Goal: Task Accomplishment & Management: Manage account settings

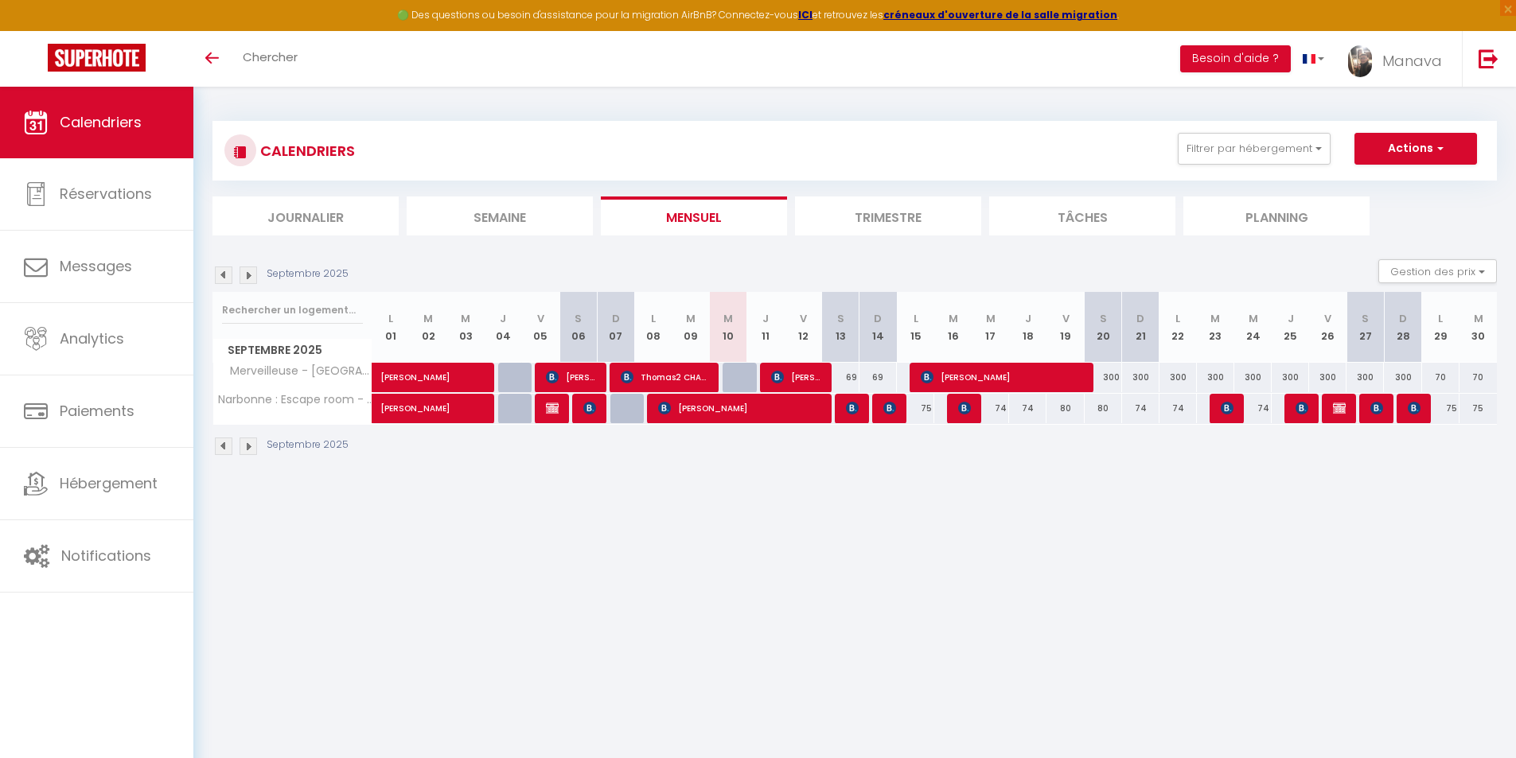
click at [851, 374] on div "69" at bounding box center [840, 377] width 37 height 29
type input "69"
type input "[DATE]"
type input "Dim 14 Septembre 2025"
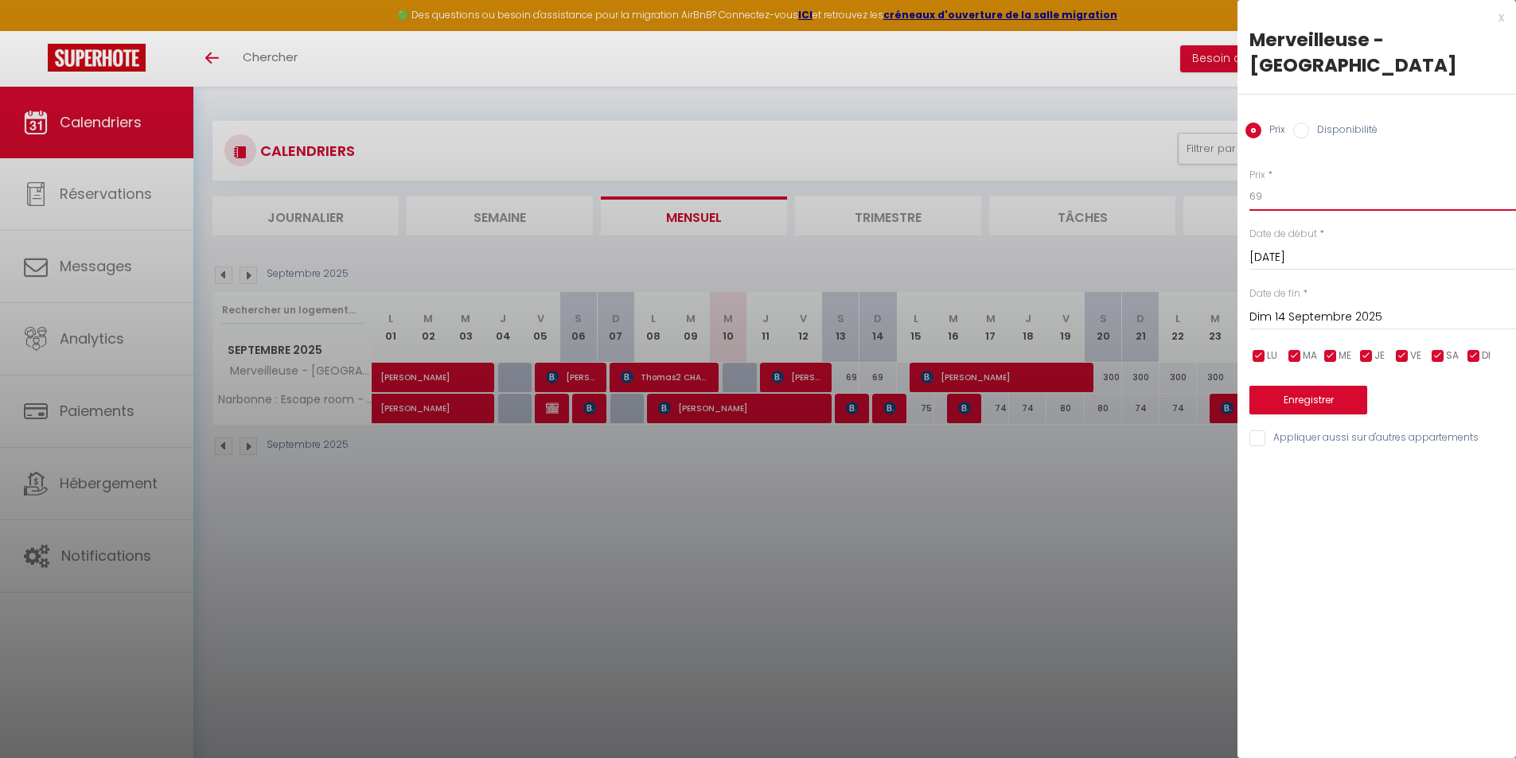
drag, startPoint x: 1276, startPoint y: 162, endPoint x: 1253, endPoint y: 168, distance: 23.0
click at [1253, 182] on input "69" at bounding box center [1382, 196] width 267 height 29
type input "6"
type input "70"
click at [1293, 307] on input "Dim 14 Septembre 2025" at bounding box center [1382, 317] width 267 height 21
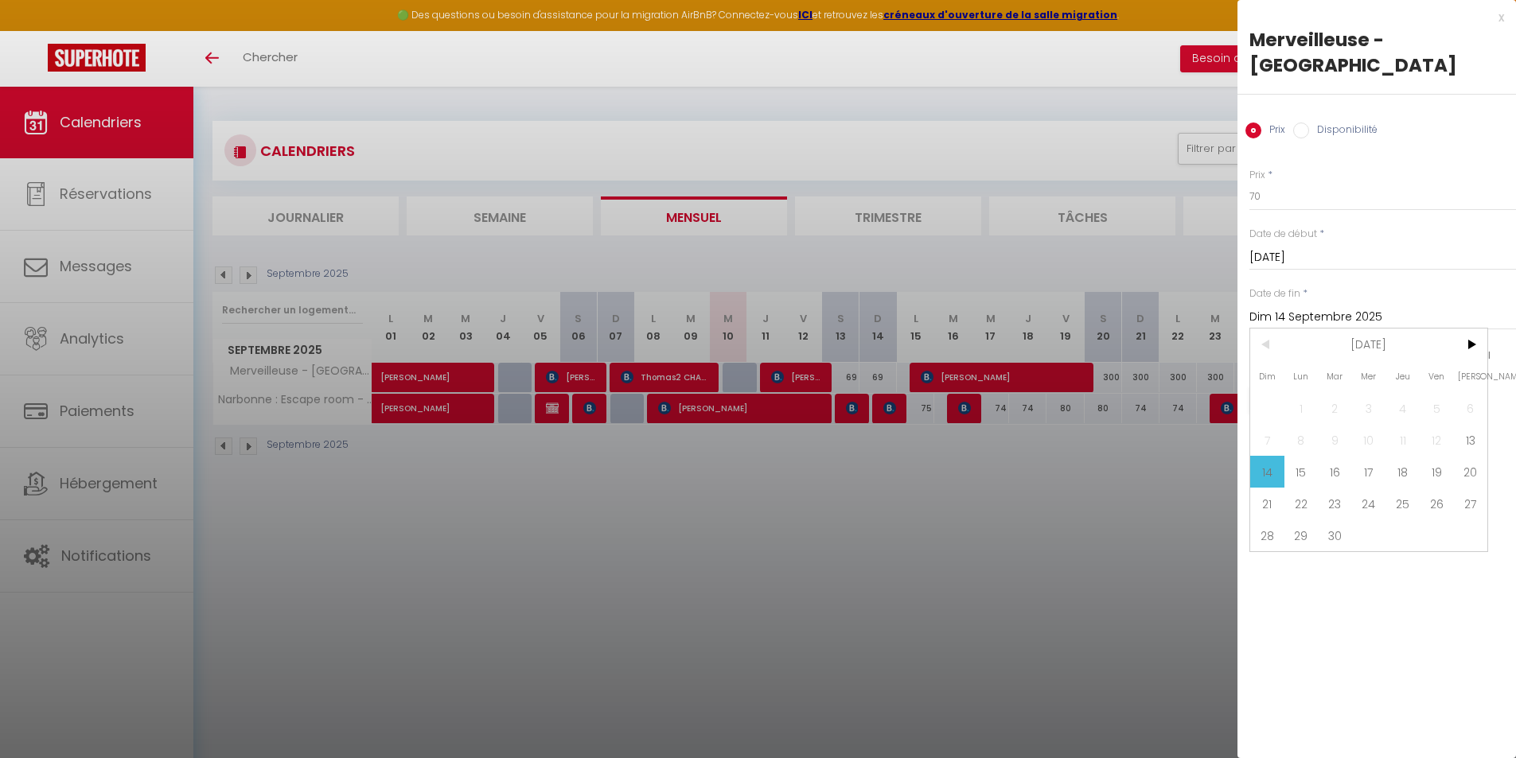
click at [1335, 456] on span "16" at bounding box center [1335, 472] width 34 height 32
type input "[DATE]"
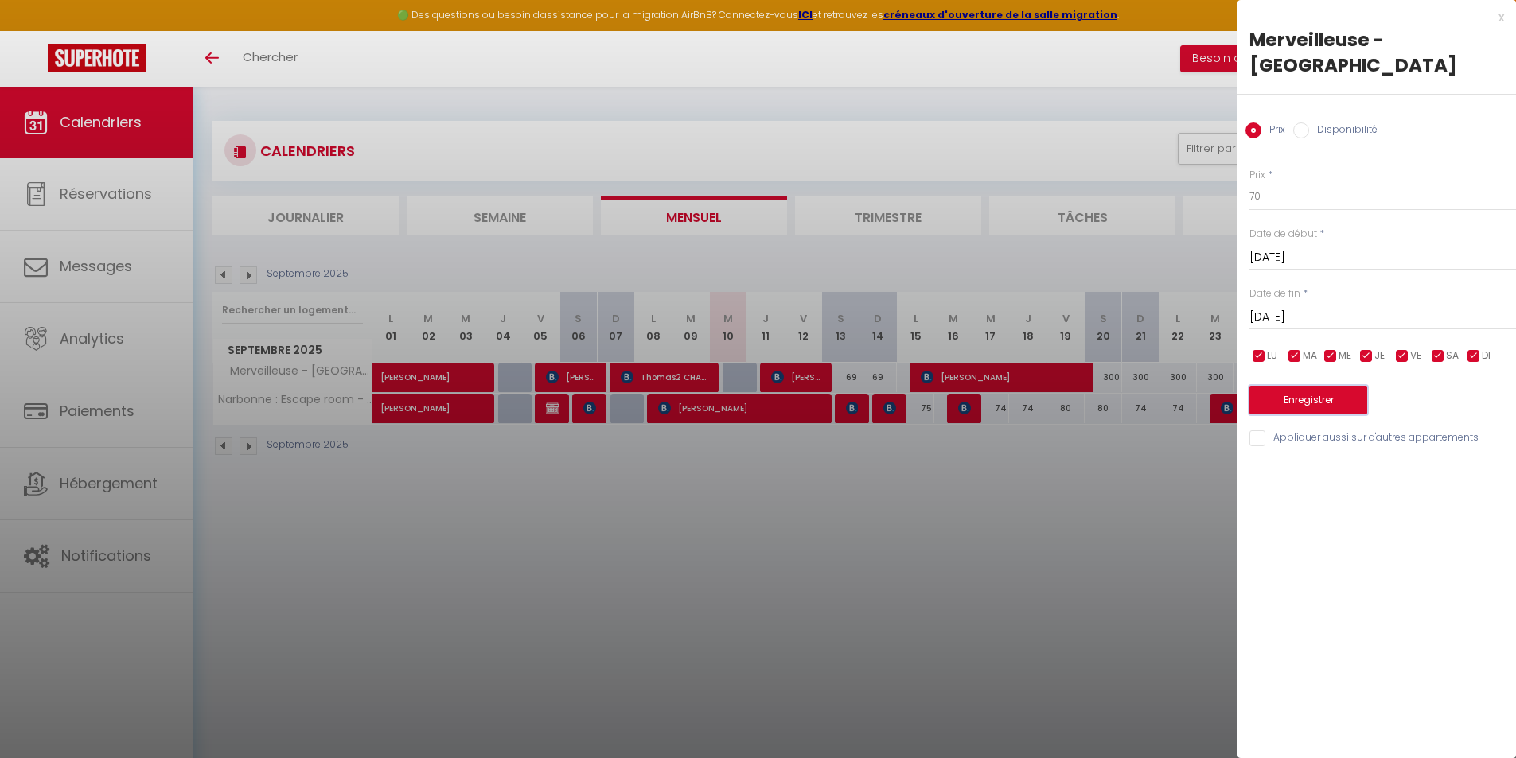
click at [1311, 386] on button "Enregistrer" at bounding box center [1308, 400] width 118 height 29
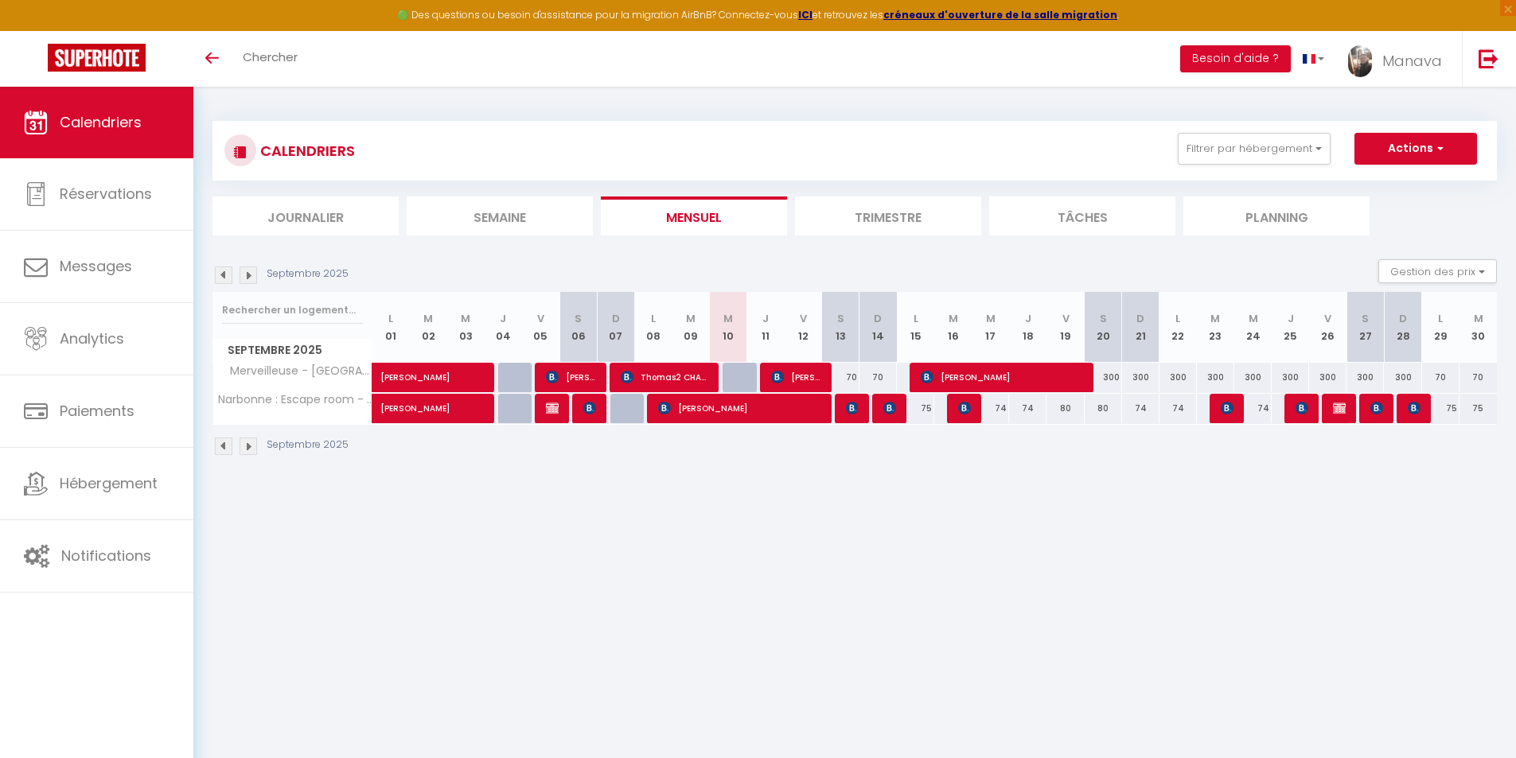
click at [924, 409] on div "75" at bounding box center [915, 408] width 37 height 29
type input "75"
type input "Lun 15 Septembre 2025"
type input "[DATE]"
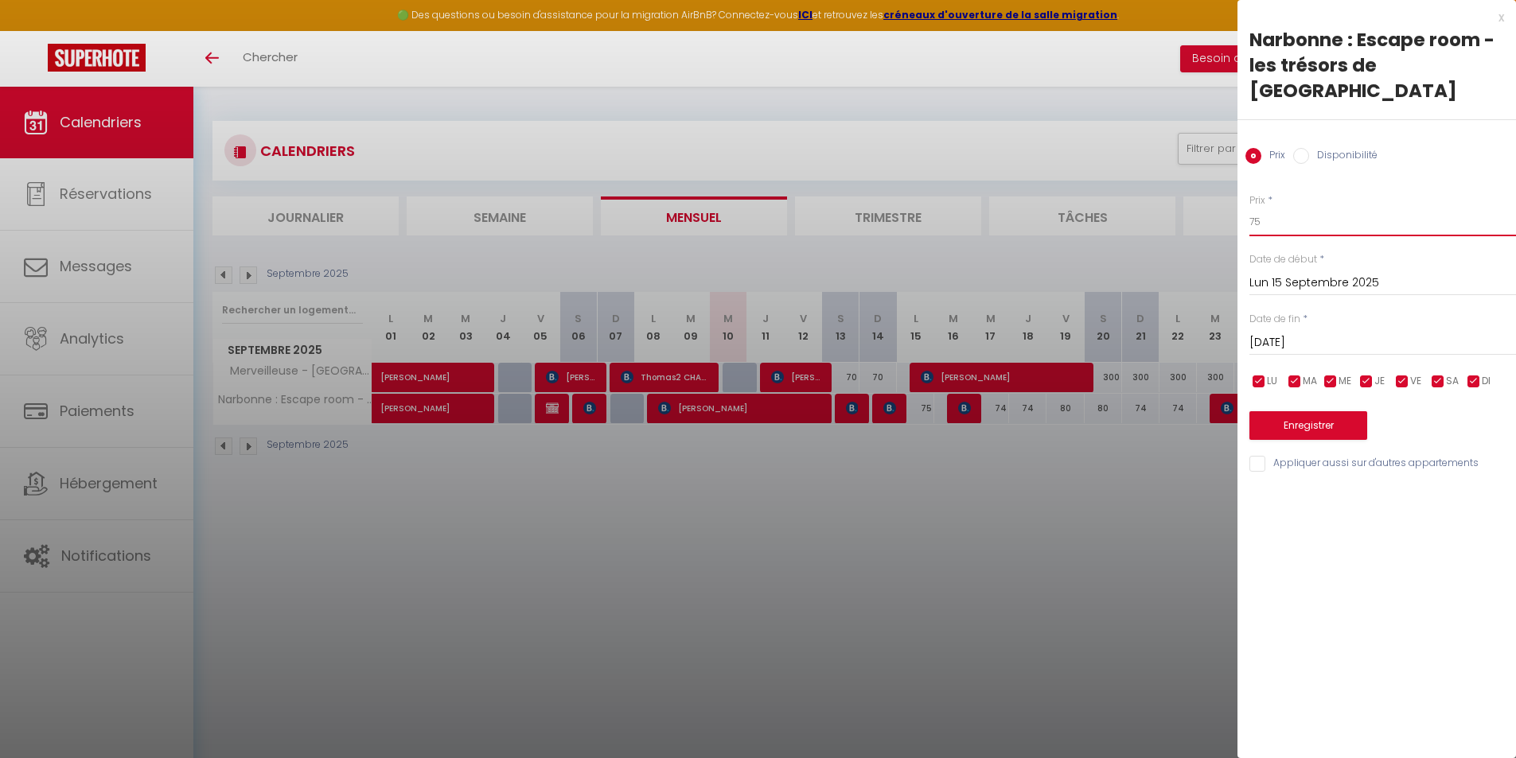
drag, startPoint x: 1259, startPoint y: 193, endPoint x: 1234, endPoint y: 189, distance: 25.0
click at [1234, 189] on body "🟢 Des questions ou besoin d'assistance pour la migration AirBnB? Connectez-vous…" at bounding box center [758, 466] width 1516 height 758
type input "73"
click at [1315, 333] on input "[DATE]" at bounding box center [1382, 343] width 267 height 21
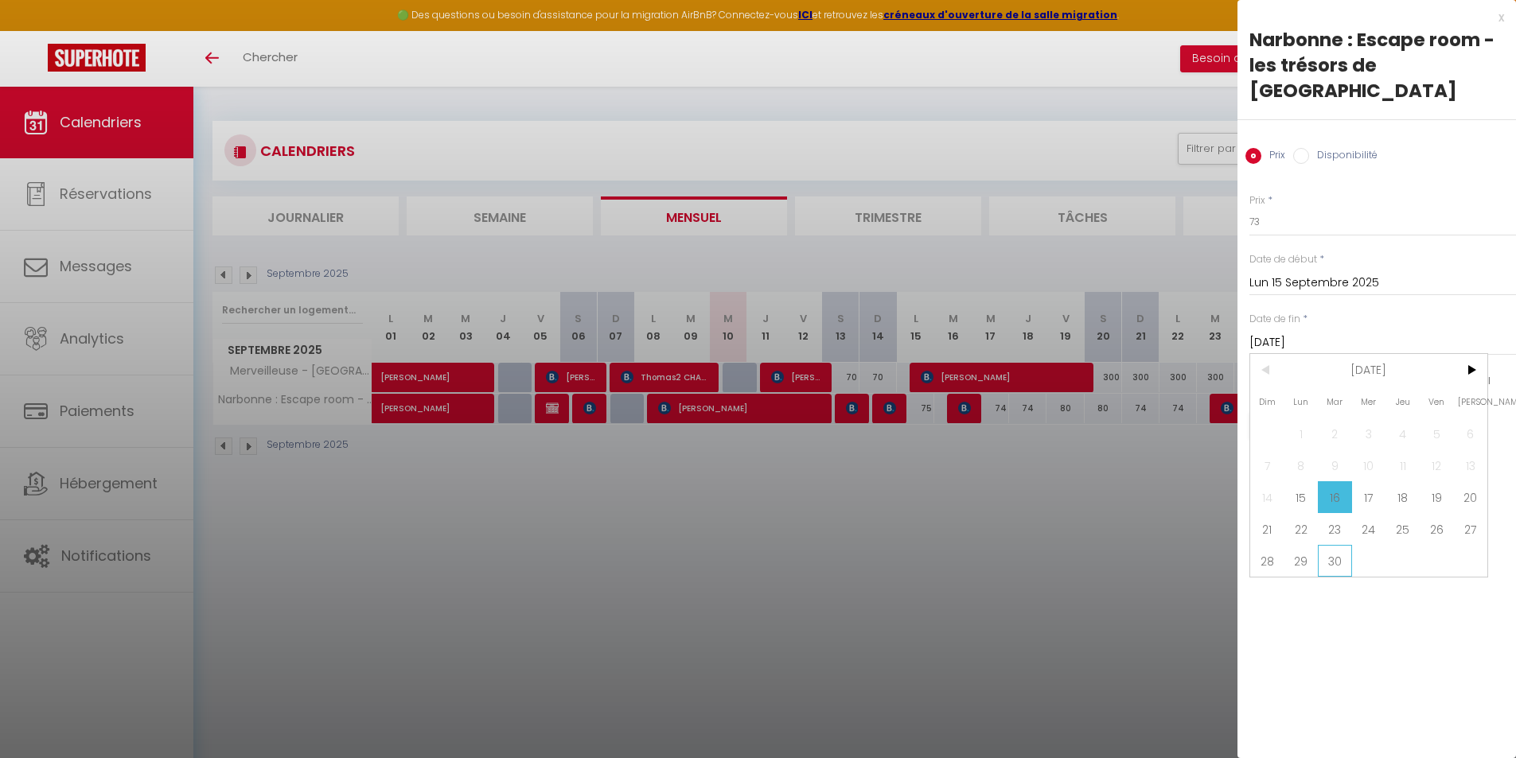
click at [1335, 545] on span "30" at bounding box center [1335, 561] width 34 height 32
type input "[DATE]"
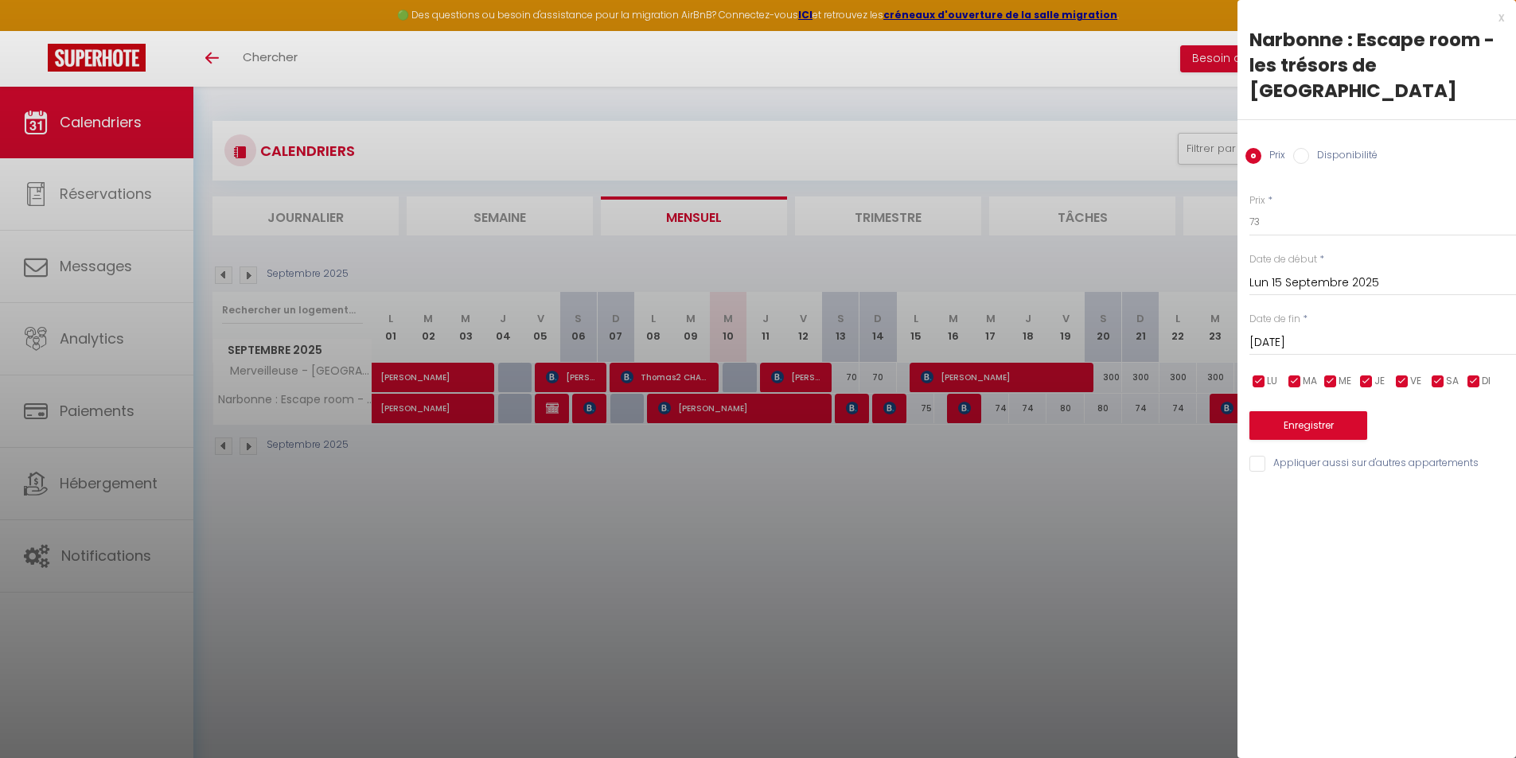
click at [1404, 374] on input "checkbox" at bounding box center [1402, 382] width 16 height 16
checkbox input "false"
click at [1437, 374] on input "checkbox" at bounding box center [1438, 382] width 16 height 16
checkbox input "false"
click at [1342, 411] on button "Enregistrer" at bounding box center [1308, 425] width 118 height 29
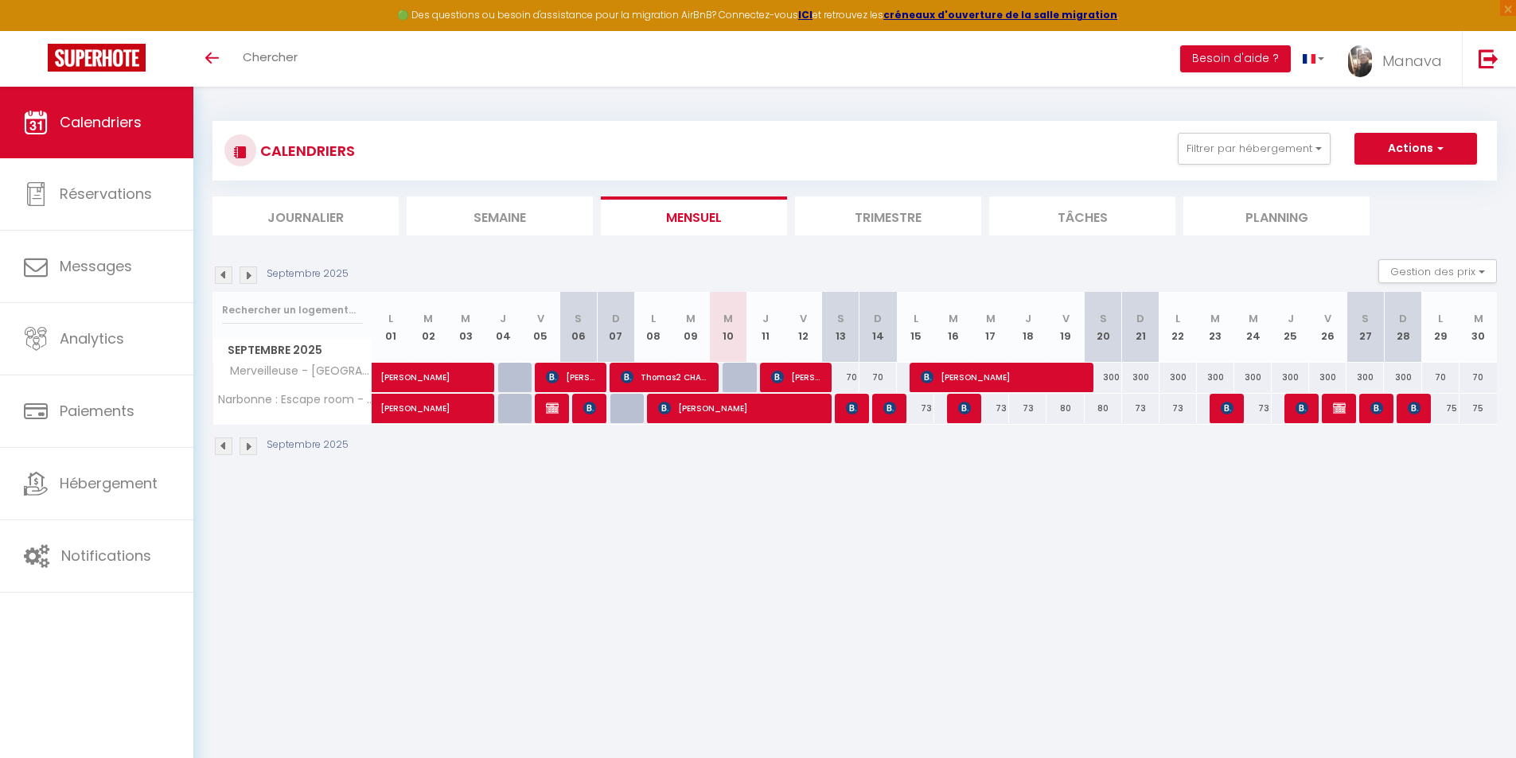
click at [246, 442] on img at bounding box center [249, 447] width 18 height 18
